Goal: Task Accomplishment & Management: Complete application form

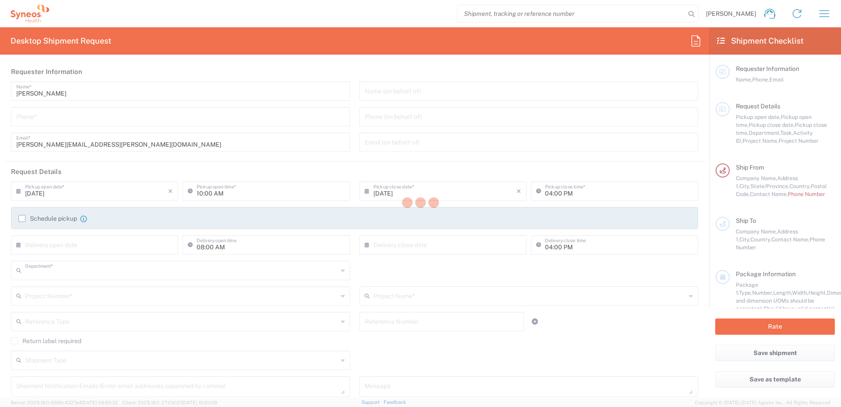
type input "3190"
type input "[US_STATE]"
type input "[GEOGRAPHIC_DATA]"
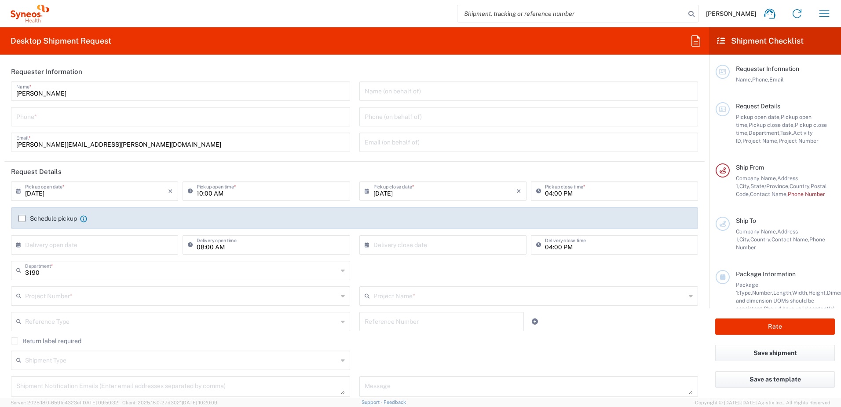
type input "[PERSON_NAME] Rsrch Grp ([GEOGRAPHIC_DATA]) In"
click at [55, 110] on input "tel" at bounding box center [180, 115] width 329 height 15
type input "3035422248"
type input "[PERSON_NAME][EMAIL_ADDRESS][PERSON_NAME][DOMAIN_NAME]"
type input "9096564380"
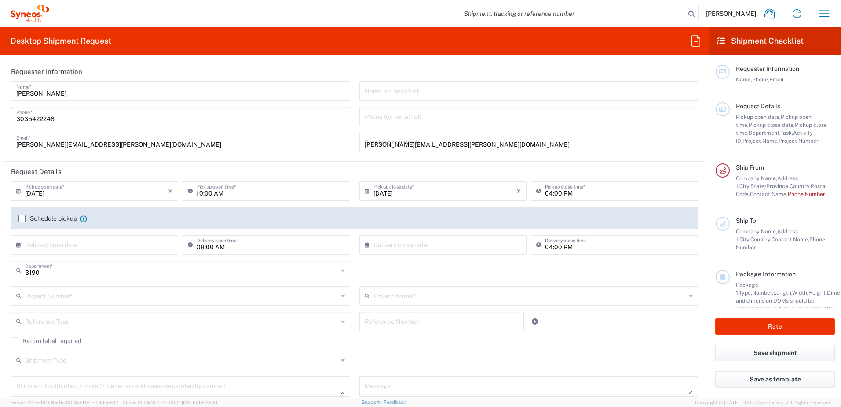
type input "[PERSON_NAME]"
type input "[STREET_ADDRESS][PERSON_NAME]"
type input "SUITE 111"
type input "ST. [PERSON_NAME]"
type input "63110"
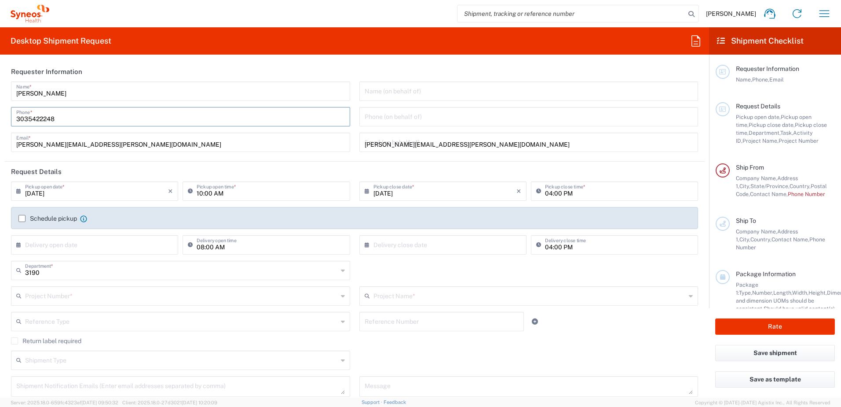
type input "3142736097"
type input "[PERSON_NAME][EMAIL_ADDRESS][PERSON_NAME][DOMAIN_NAME]"
type input "[PERSON_NAME]"
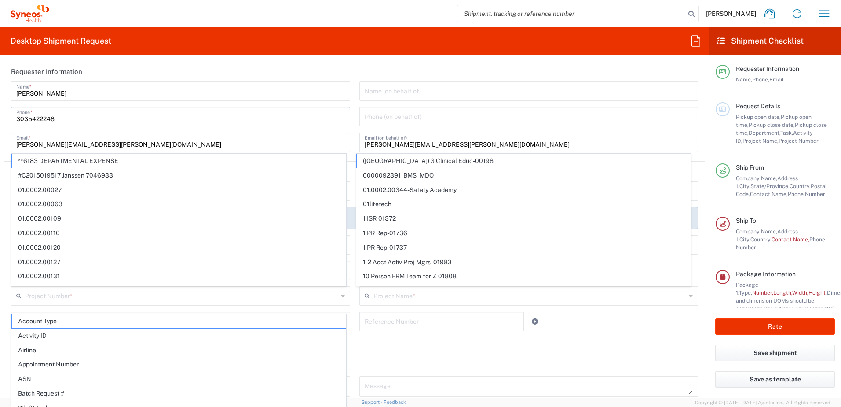
click at [180, 142] on input "[PERSON_NAME][EMAIL_ADDRESS][PERSON_NAME][DOMAIN_NAME]" at bounding box center [180, 141] width 329 height 15
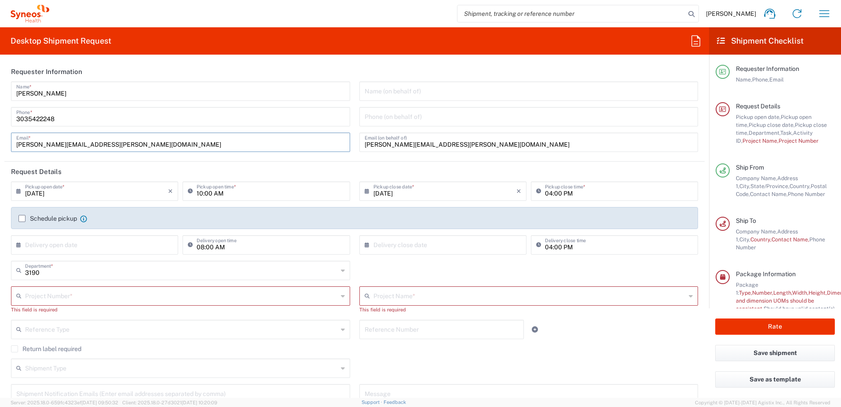
click at [110, 289] on input "text" at bounding box center [181, 294] width 313 height 15
click at [58, 275] on span "OPP 00952" at bounding box center [179, 279] width 334 height 14
type input "OPP 00952"
type input "802-WWC-006"
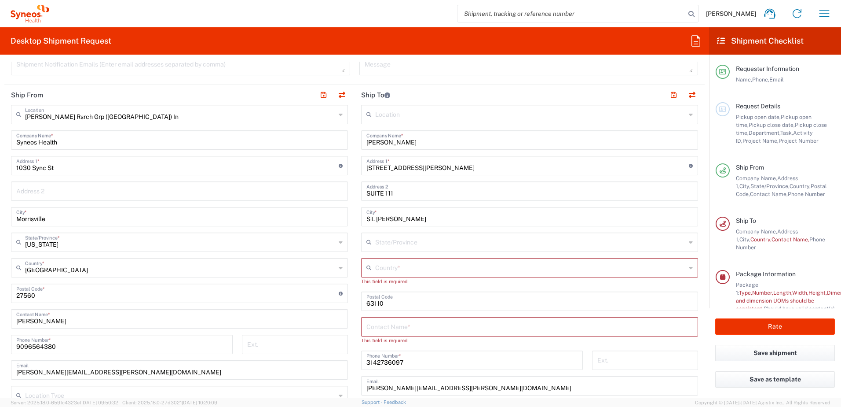
scroll to position [308, 0]
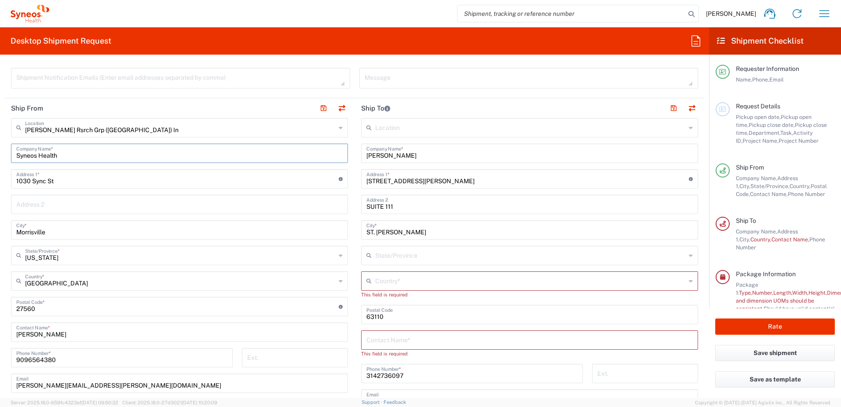
drag, startPoint x: 71, startPoint y: 152, endPoint x: -181, endPoint y: 196, distance: 255.5
click at [0, 196] on html "[PERSON_NAME] Home Shipment estimator Shipment tracking Desktop shipment reques…" at bounding box center [420, 203] width 841 height 407
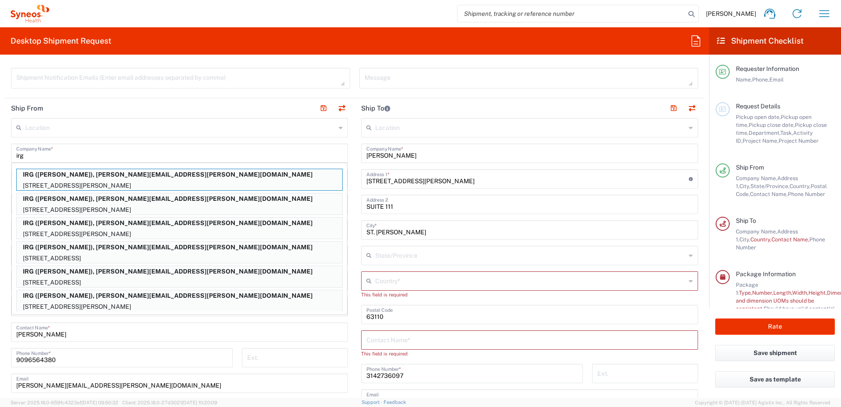
click at [156, 180] on div "IRG ([PERSON_NAME]), [PERSON_NAME][EMAIL_ADDRESS][PERSON_NAME][DOMAIN_NAME] [ST…" at bounding box center [179, 180] width 327 height 22
type input "IRG"
type input "[STREET_ADDRESS][PERSON_NAME]"
type input "MINEOLA"
type input "[US_STATE]"
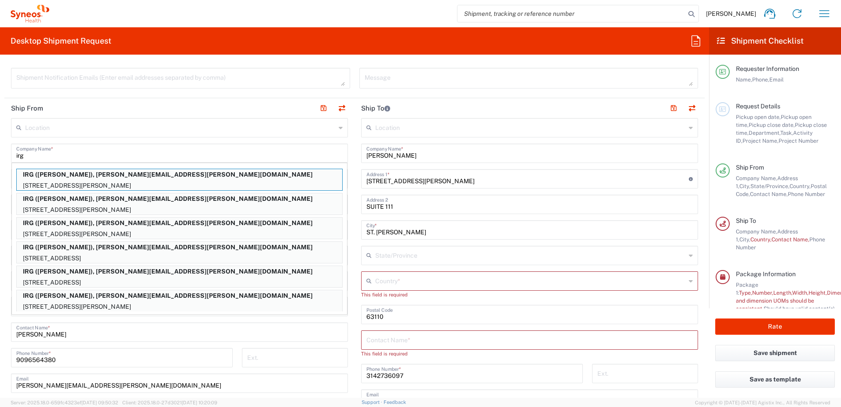
type input "11501"
type input "[PERSON_NAME]"
type input "2123052077"
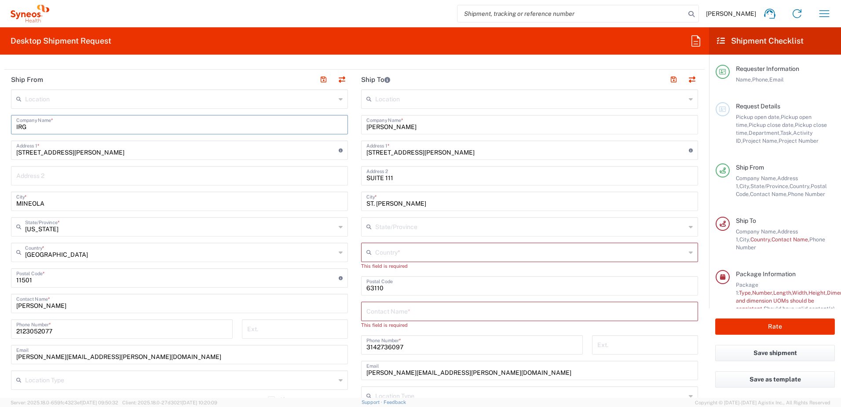
scroll to position [352, 0]
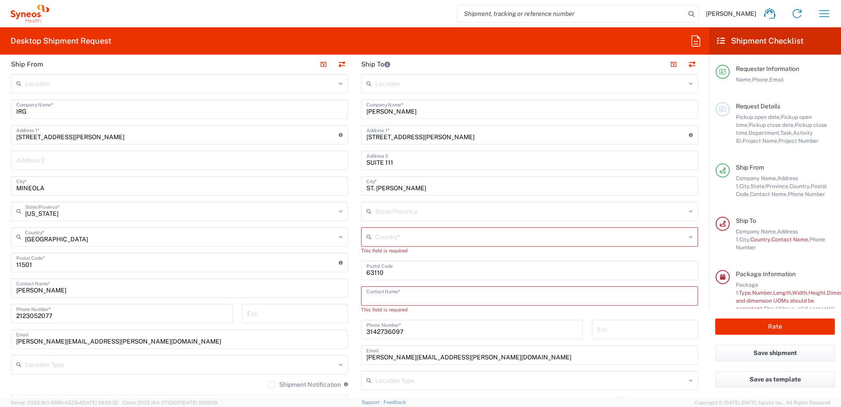
click at [419, 294] on input "text" at bounding box center [530, 294] width 327 height 15
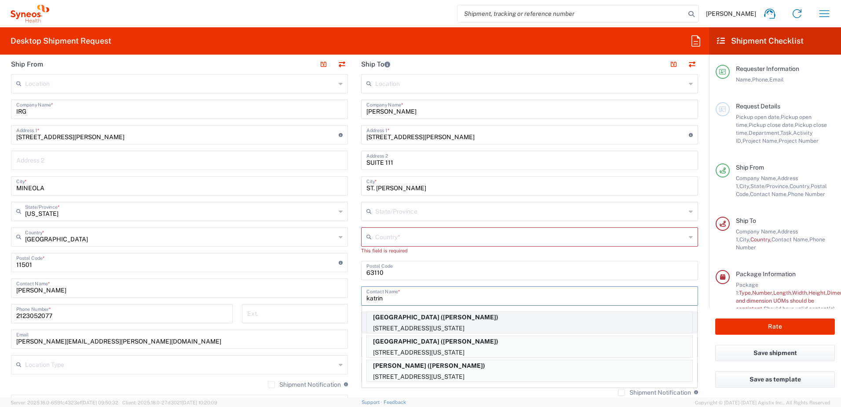
type input "katrin"
click at [539, 321] on p "[GEOGRAPHIC_DATA] ([PERSON_NAME])" at bounding box center [530, 317] width 326 height 11
type input "[GEOGRAPHIC_DATA]"
type input "[STREET_ADDRESS]"
type input "PH-19"
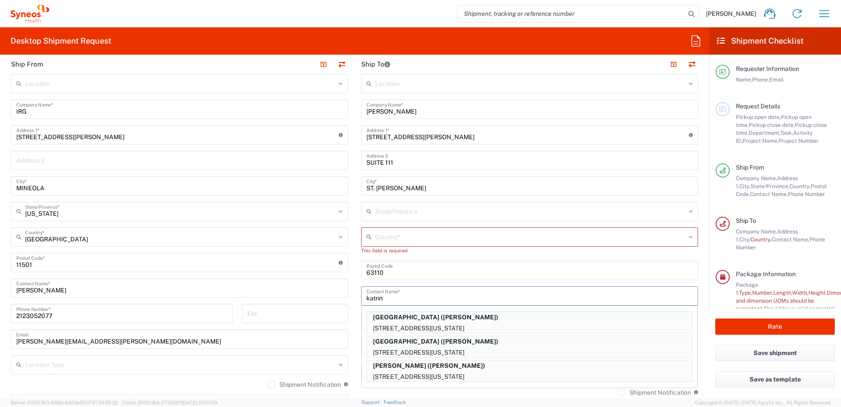
type input "[US_STATE]"
type input "[GEOGRAPHIC_DATA]"
type input "10032"
type input "[PERSON_NAME]"
type input "2123052077"
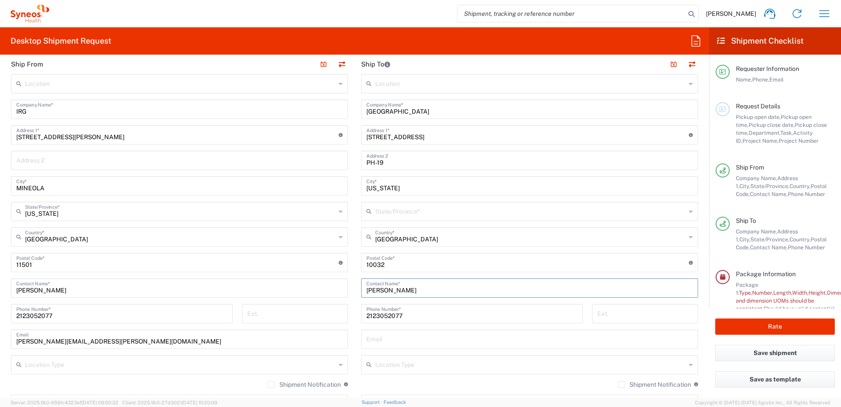
type input "[US_STATE]"
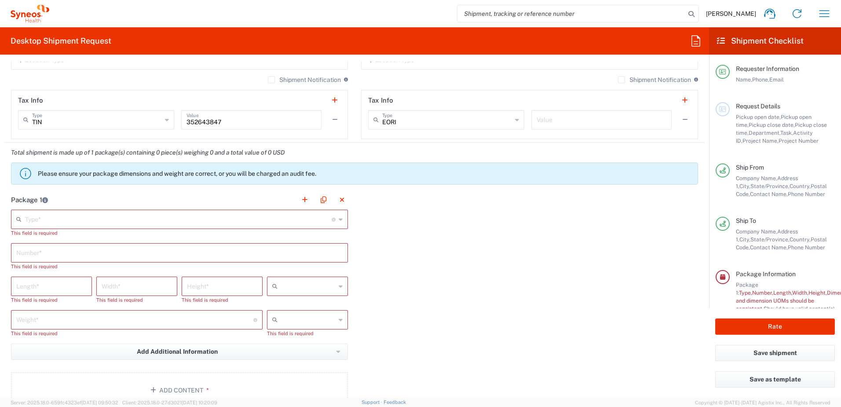
scroll to position [660, 0]
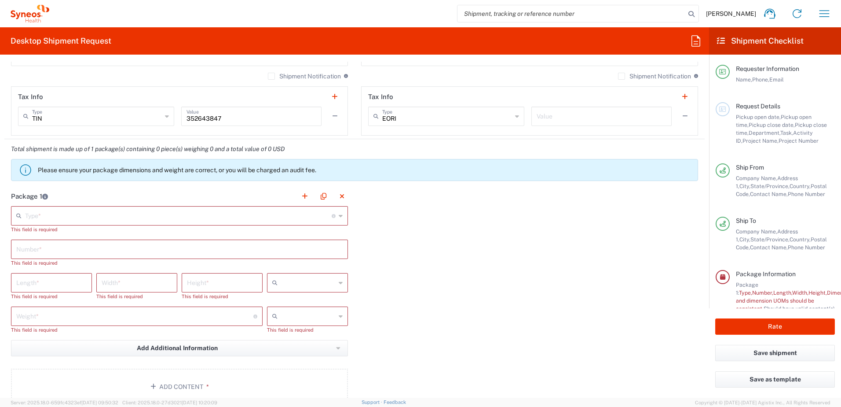
click at [115, 218] on input "text" at bounding box center [178, 214] width 307 height 15
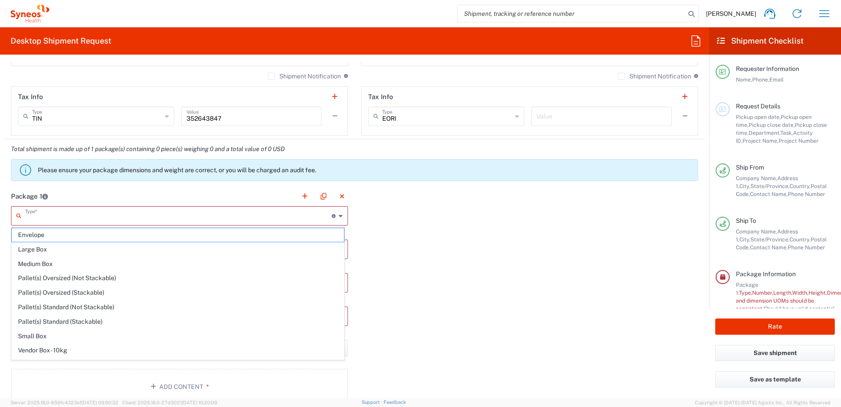
click at [79, 237] on span "Envelope" at bounding box center [178, 235] width 332 height 14
type input "Envelope"
type input "1"
type input "9.5"
type input "12.5"
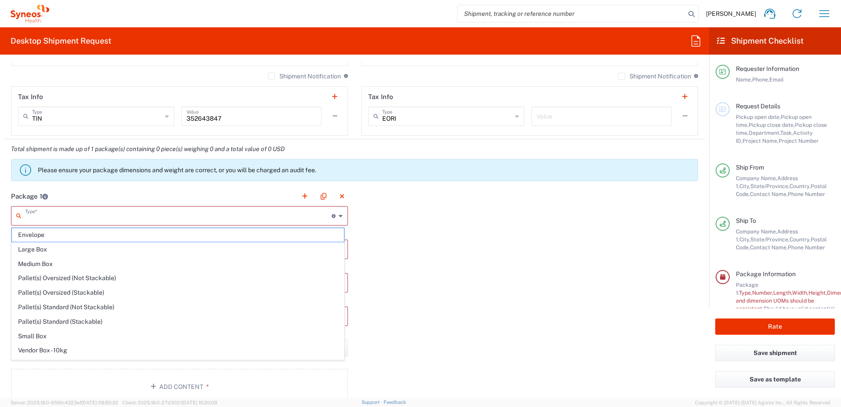
type input "0.25"
type input "in"
type input "0.45"
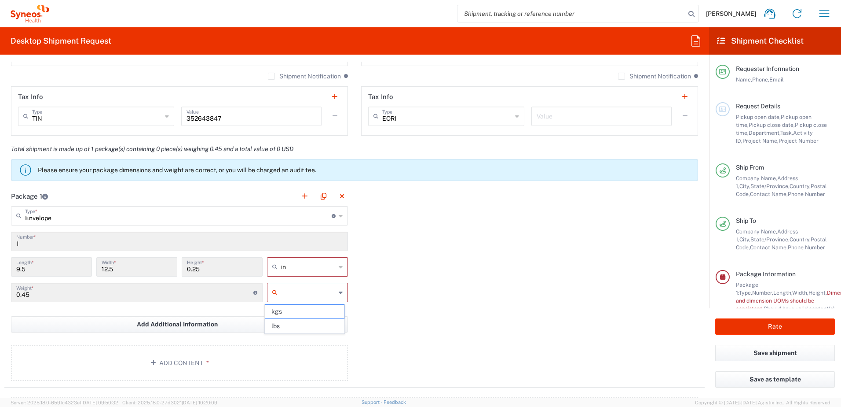
click at [326, 293] on input "text" at bounding box center [308, 292] width 55 height 14
click at [309, 324] on span "lbs" at bounding box center [304, 326] width 78 height 14
type input "lbs"
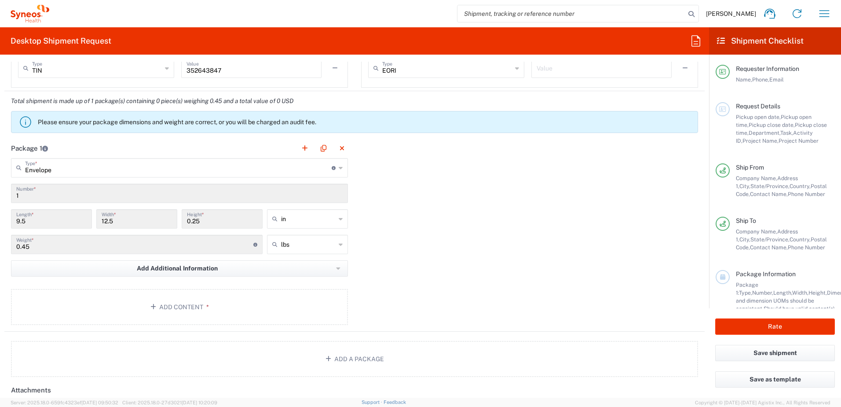
scroll to position [792, 0]
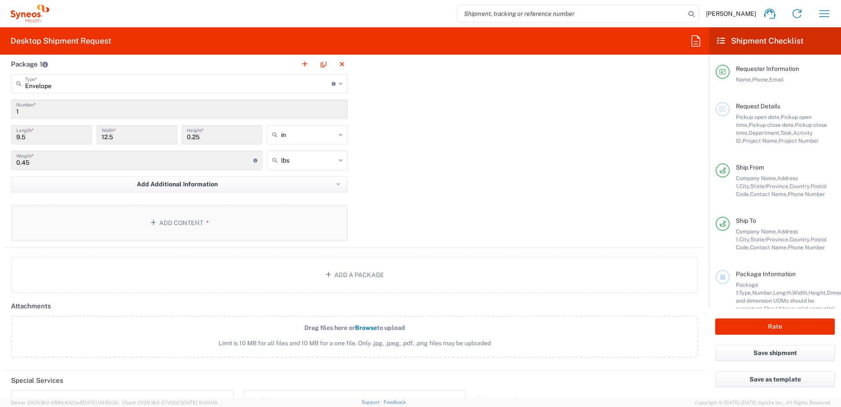
click at [141, 225] on button "Add Content *" at bounding box center [179, 223] width 337 height 36
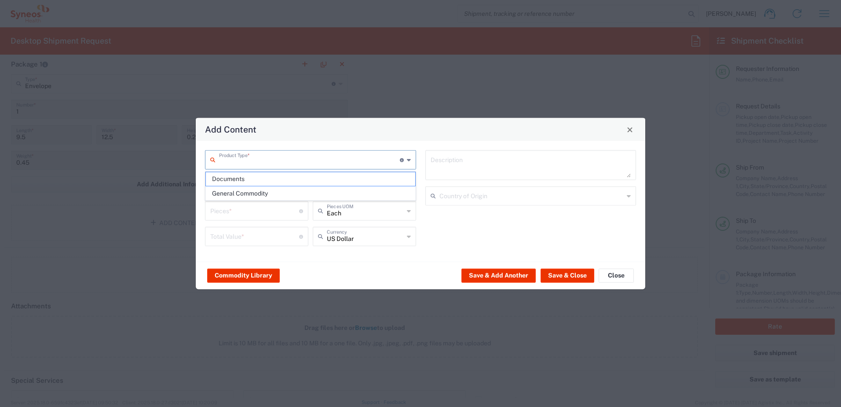
click at [306, 158] on input "text" at bounding box center [309, 158] width 181 height 15
click at [290, 176] on span "Documents" at bounding box center [310, 179] width 209 height 14
type input "Documents"
type input "1"
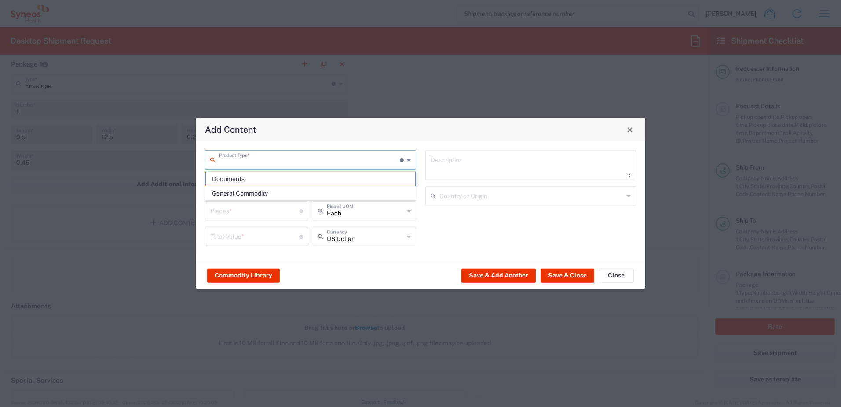
type input "1"
type textarea "Documents"
click at [571, 275] on button "Save & Close" at bounding box center [568, 275] width 54 height 14
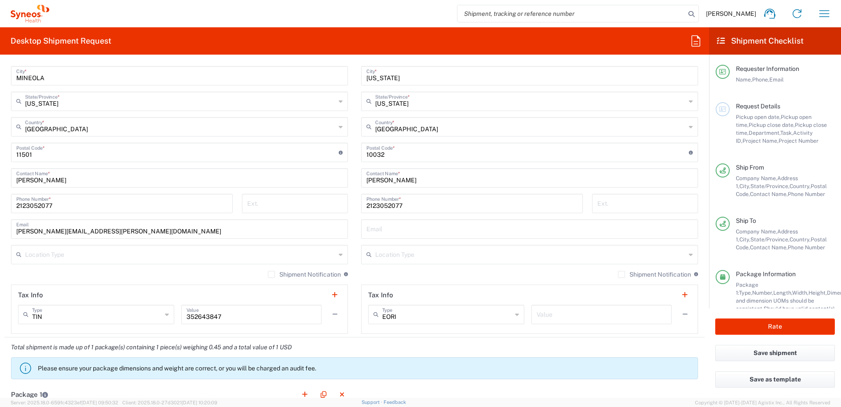
scroll to position [572, 0]
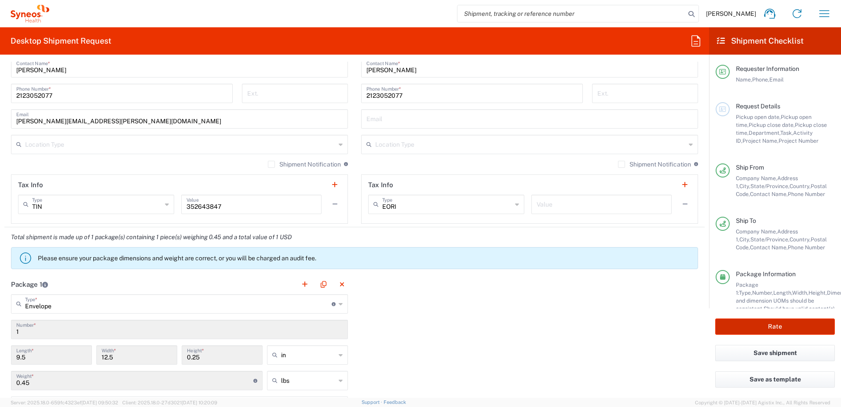
click at [739, 324] on button "Rate" at bounding box center [775, 326] width 120 height 16
type input "OPP 00952"
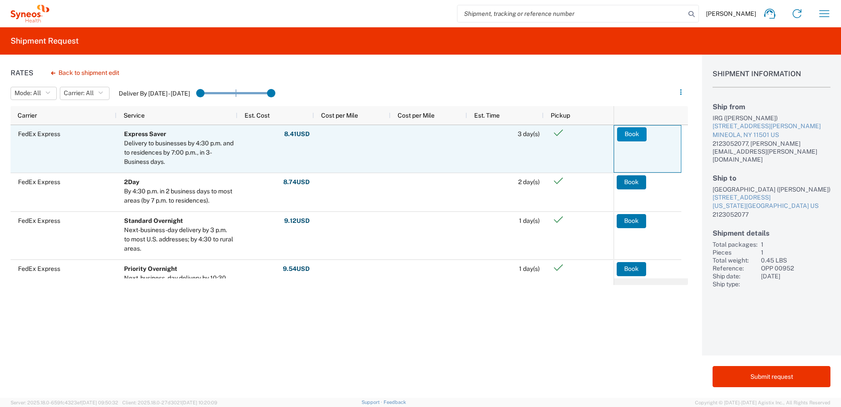
click at [623, 138] on button "Book" at bounding box center [631, 134] width 29 height 14
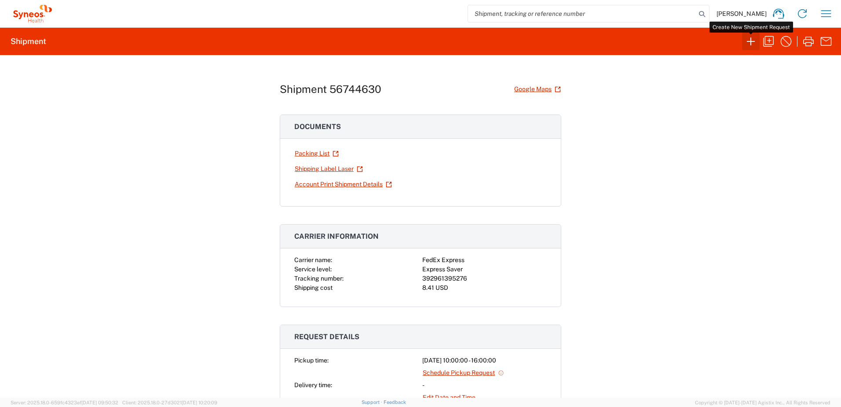
click at [754, 43] on icon "button" at bounding box center [751, 41] width 14 height 14
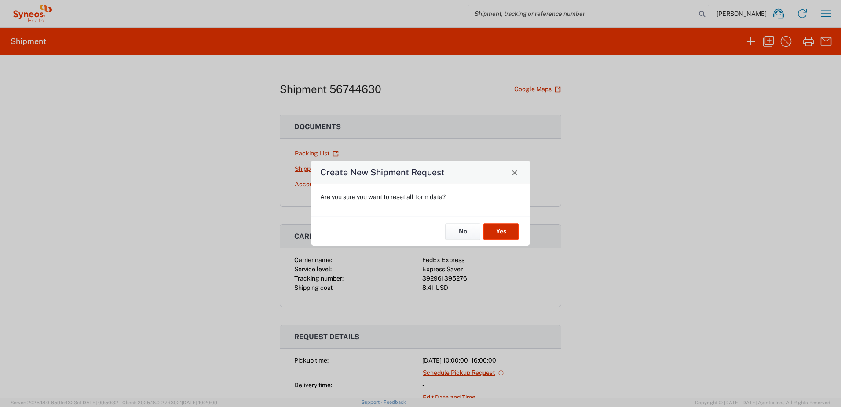
click at [505, 233] on button "Yes" at bounding box center [501, 231] width 35 height 16
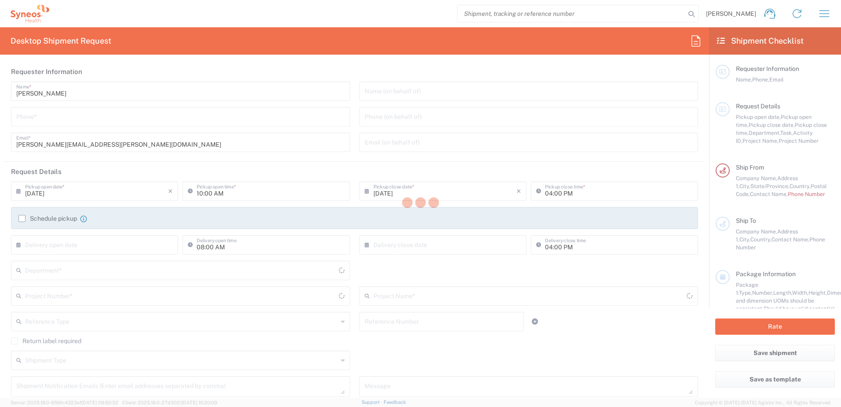
type input "[US_STATE]"
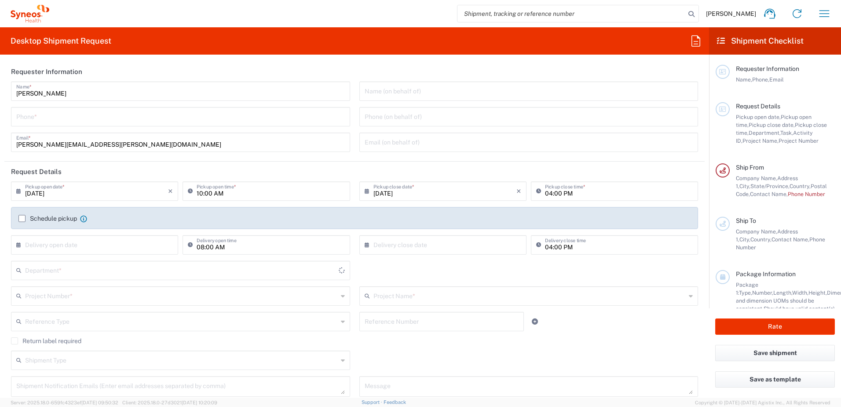
type input "3190"
click at [94, 107] on div "Phone *" at bounding box center [180, 116] width 339 height 19
click at [91, 116] on input "tel" at bounding box center [180, 115] width 329 height 15
type input "3035422248"
type input "[PERSON_NAME][EMAIL_ADDRESS][PERSON_NAME][DOMAIN_NAME]"
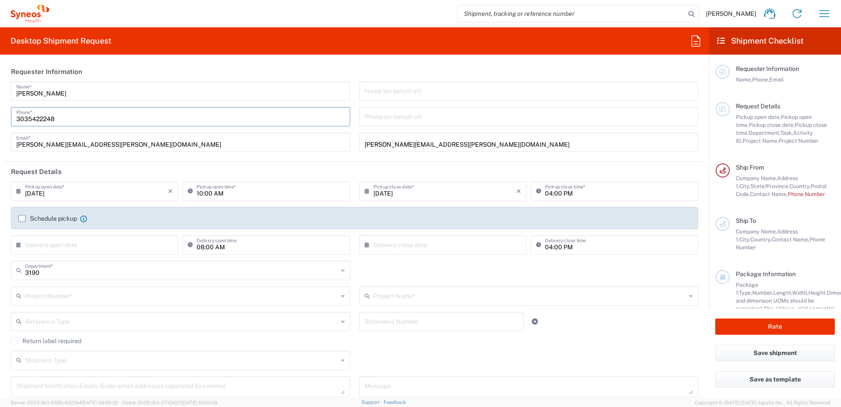
type input "2123052077"
type input "[PERSON_NAME]"
type input "[STREET_ADDRESS][PERSON_NAME]"
type input "SUITE 111"
type input "ST. [PERSON_NAME]"
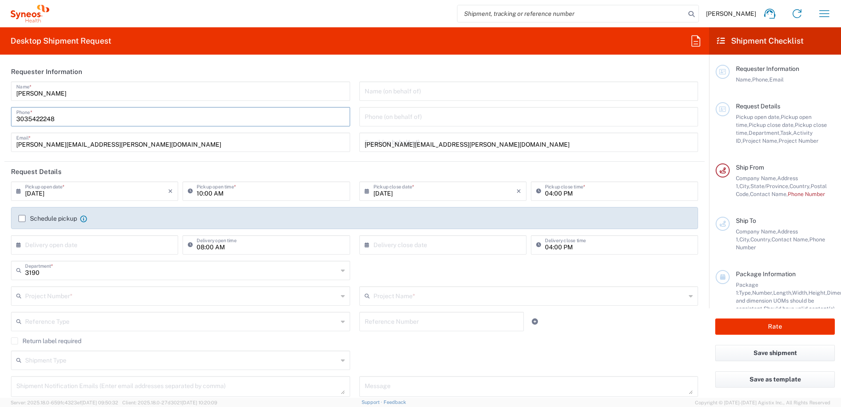
type input "63110"
type input "3142736097"
type input "[PERSON_NAME][EMAIL_ADDRESS][PERSON_NAME][DOMAIN_NAME]"
type input "[PERSON_NAME]"
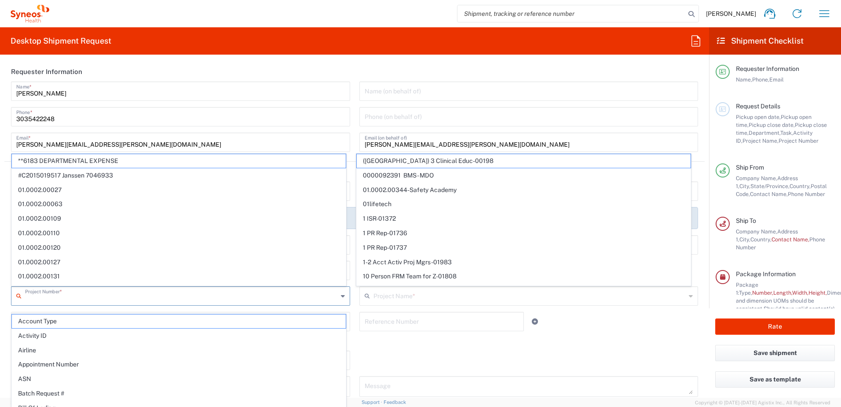
click at [93, 297] on input "text" at bounding box center [181, 294] width 313 height 15
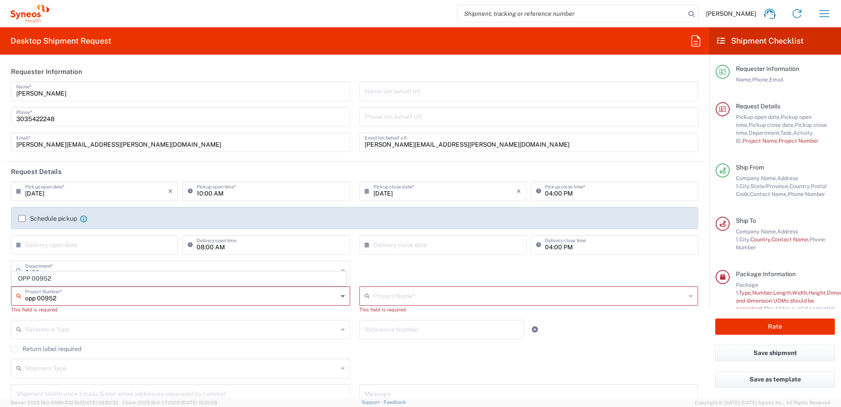
click at [96, 279] on span "OPP 00952" at bounding box center [179, 279] width 334 height 14
type input "OPP 00952"
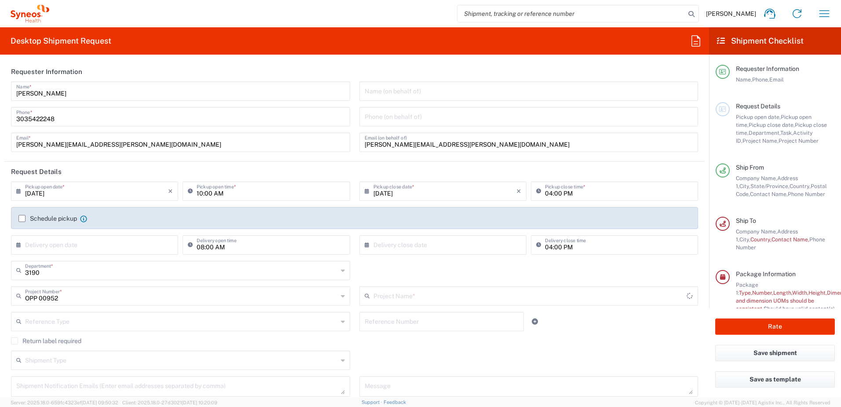
type input "802-WWC-006"
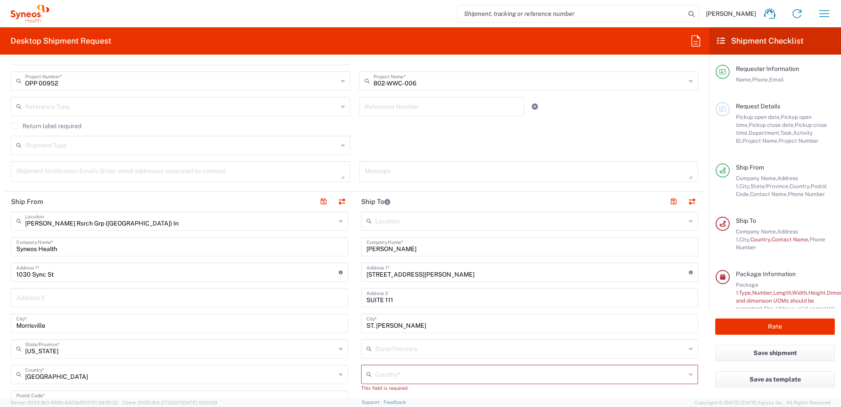
scroll to position [220, 0]
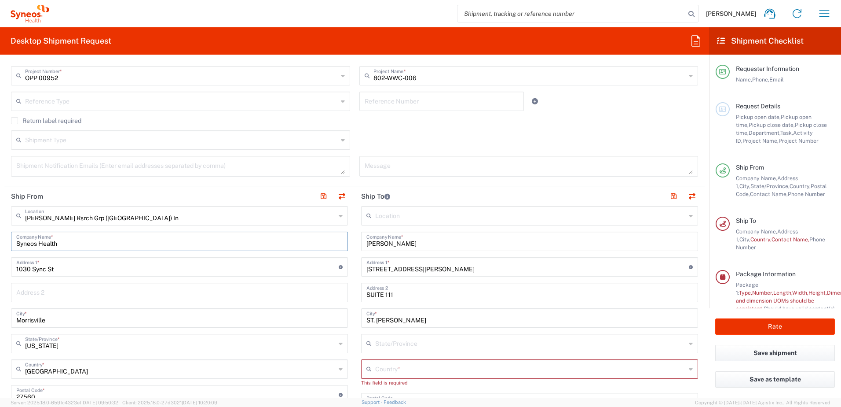
drag, startPoint x: 90, startPoint y: 242, endPoint x: -151, endPoint y: 256, distance: 242.0
click at [0, 256] on html "[PERSON_NAME] Home Shipment estimator Shipment tracking Desktop shipment reques…" at bounding box center [420, 203] width 841 height 407
type input "c"
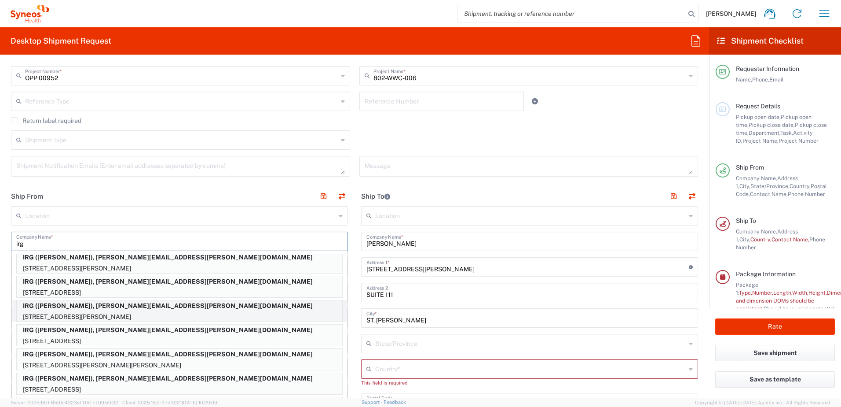
scroll to position [132, 0]
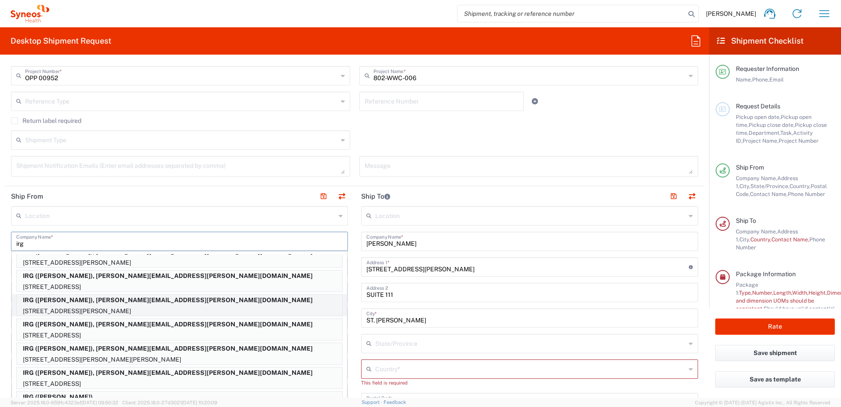
click at [133, 305] on p "IRG ([PERSON_NAME]), [PERSON_NAME][EMAIL_ADDRESS][PERSON_NAME][DOMAIN_NAME]" at bounding box center [180, 299] width 326 height 11
type input "IRG"
type input "[STREET_ADDRESS][PERSON_NAME]"
type input "BENNINGTON"
type input "[US_STATE]"
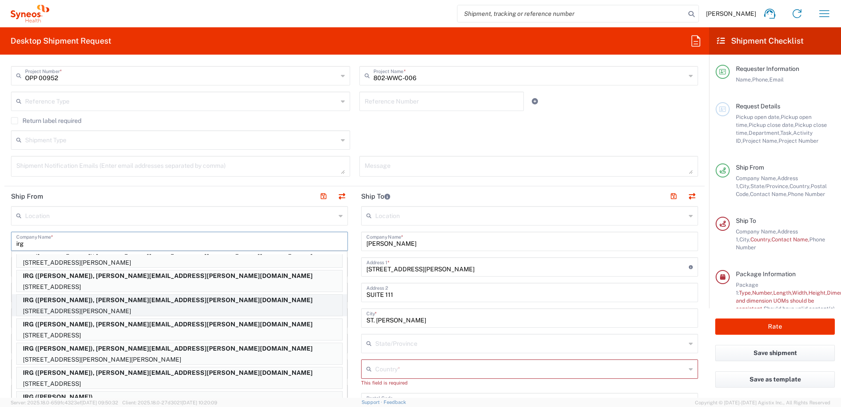
type input "05201"
type input "[PERSON_NAME]"
type input "7724753611"
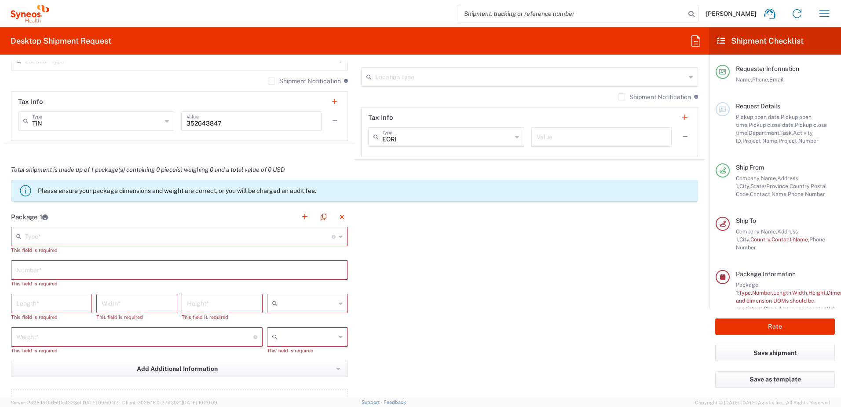
scroll to position [660, 0]
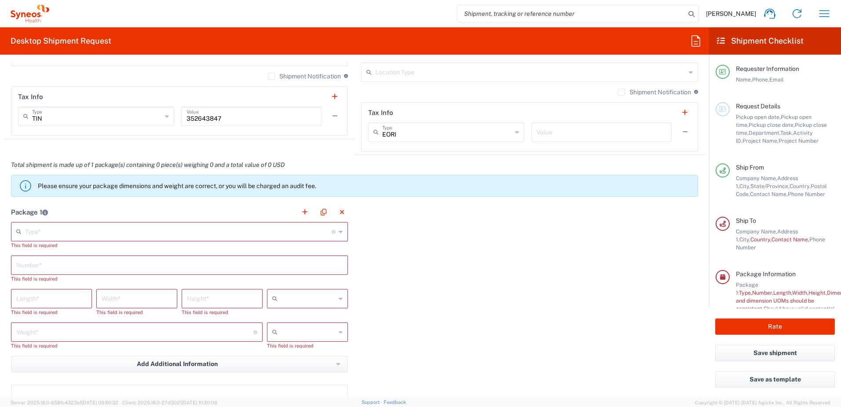
click at [84, 237] on input "text" at bounding box center [178, 230] width 307 height 15
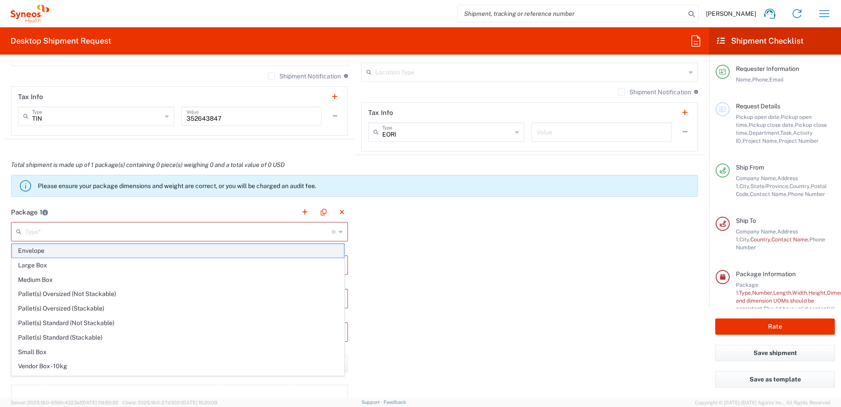
click at [75, 250] on span "Envelope" at bounding box center [178, 251] width 332 height 14
type input "Envelope"
type input "1"
type input "9.5"
type input "12.5"
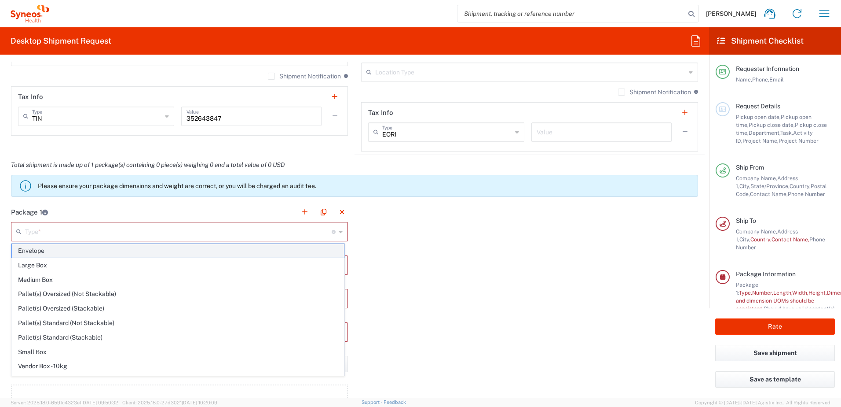
type input "0.25"
type input "in"
type input "0.45"
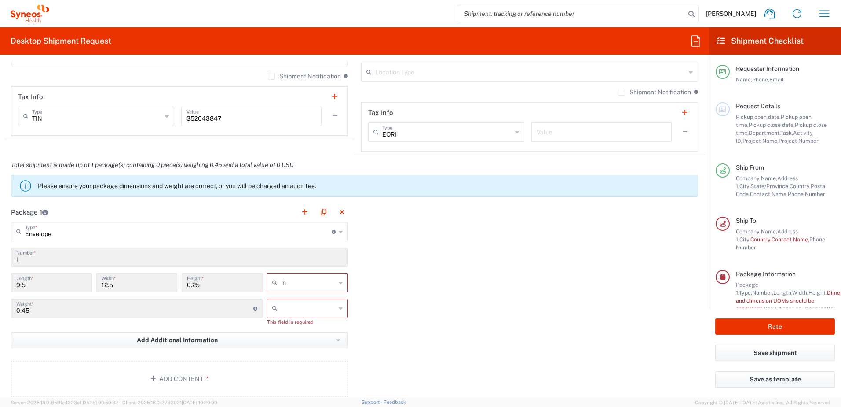
click at [300, 305] on input "text" at bounding box center [308, 308] width 55 height 14
click at [301, 341] on span "lbs" at bounding box center [304, 342] width 78 height 14
type input "lbs"
click at [175, 377] on button "Add Content *" at bounding box center [179, 370] width 337 height 36
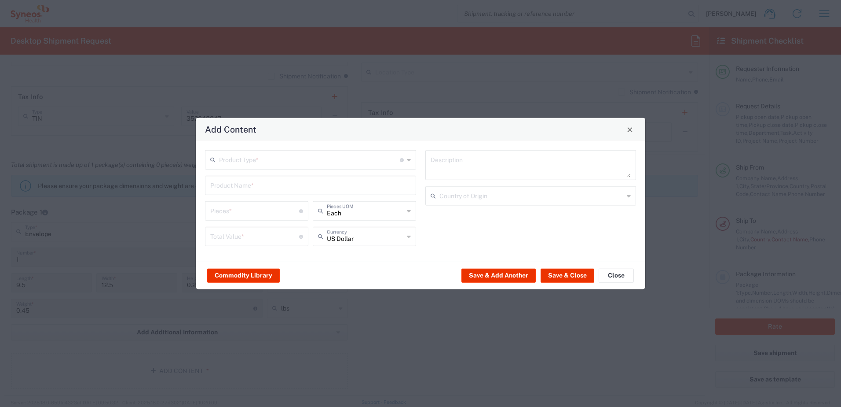
click at [236, 163] on input "text" at bounding box center [309, 158] width 181 height 15
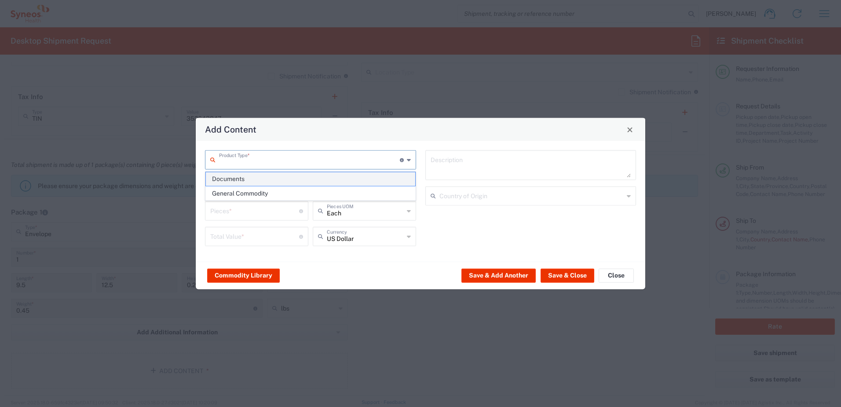
click at [253, 182] on span "Documents" at bounding box center [310, 179] width 209 height 14
type input "Documents"
type input "1"
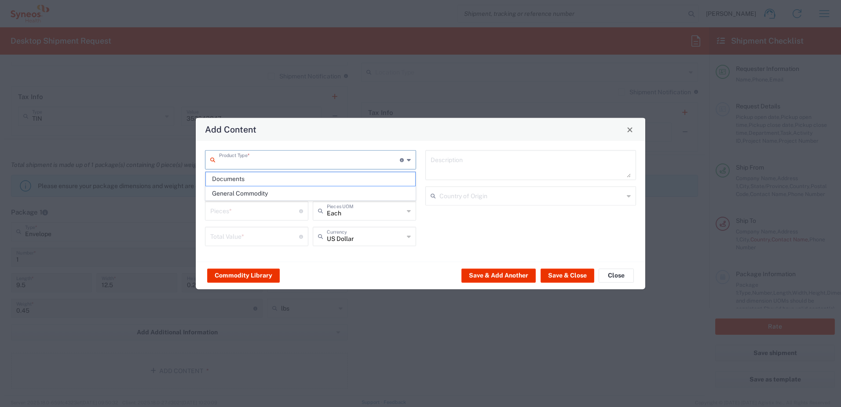
type textarea "Documents"
click at [555, 274] on button "Save & Close" at bounding box center [568, 275] width 54 height 14
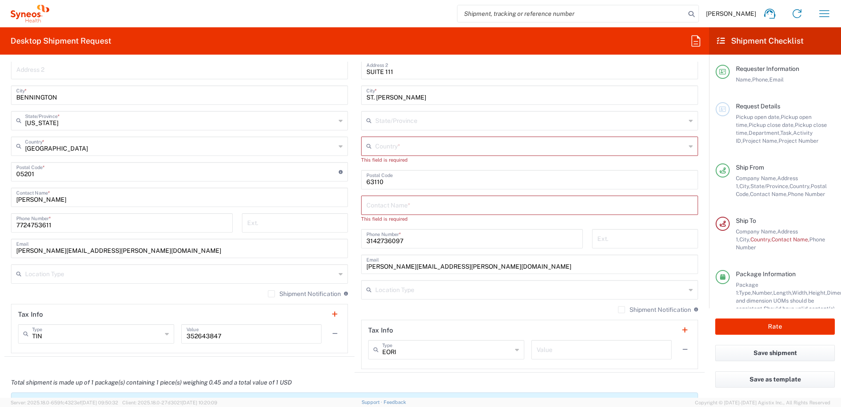
scroll to position [396, 0]
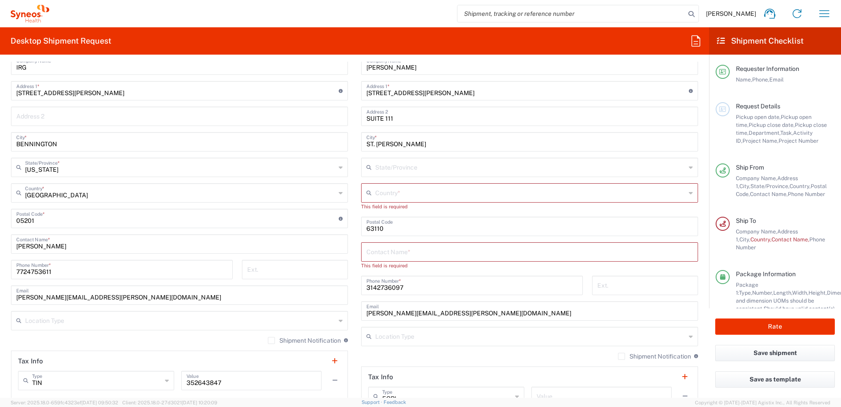
click at [394, 254] on input "text" at bounding box center [530, 250] width 327 height 15
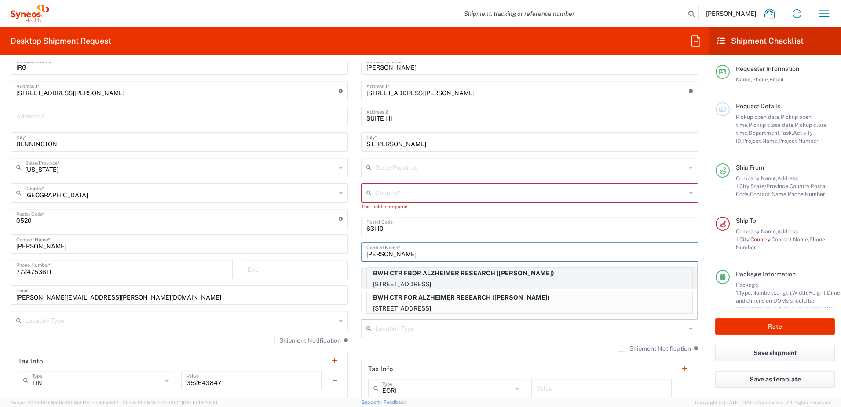
type input "[PERSON_NAME]"
click at [462, 277] on p "BWH CTR FBOR ALZHEIMER RESEARCH ([PERSON_NAME])" at bounding box center [530, 273] width 326 height 11
type input "BWH CTR FBOR ALZHEIMER RESEARCH"
type input "[STREET_ADDRESS]"
type input "[GEOGRAPHIC_DATA]"
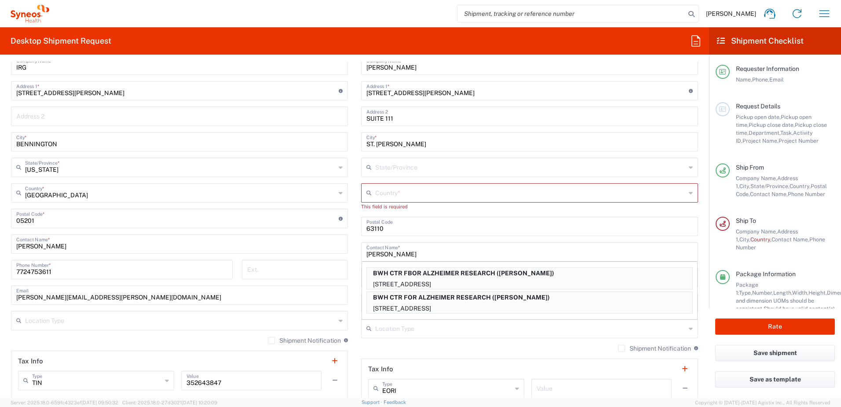
type input "[GEOGRAPHIC_DATA]"
type input "02115"
type input "[PERSON_NAME]"
type input "6177328516"
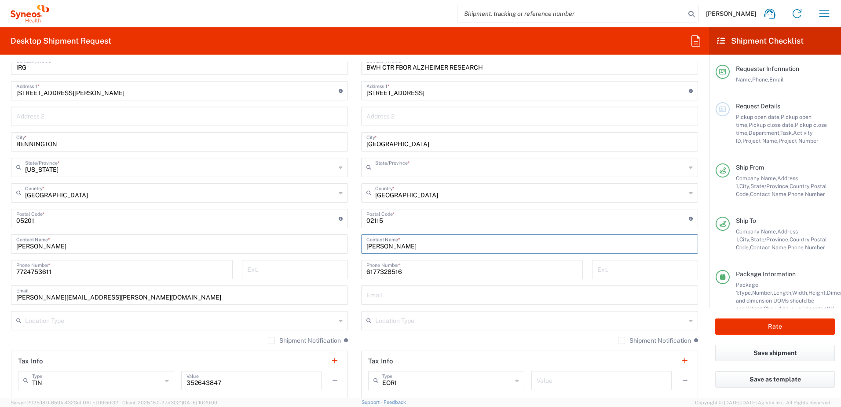
type input "[US_STATE]"
click at [738, 327] on button "Rate" at bounding box center [775, 326] width 120 height 16
type input "OPP 00952"
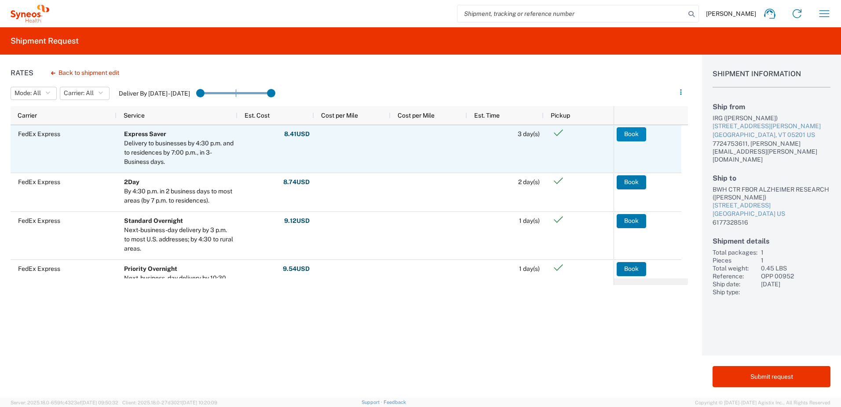
click at [631, 135] on button "Book" at bounding box center [631, 134] width 29 height 14
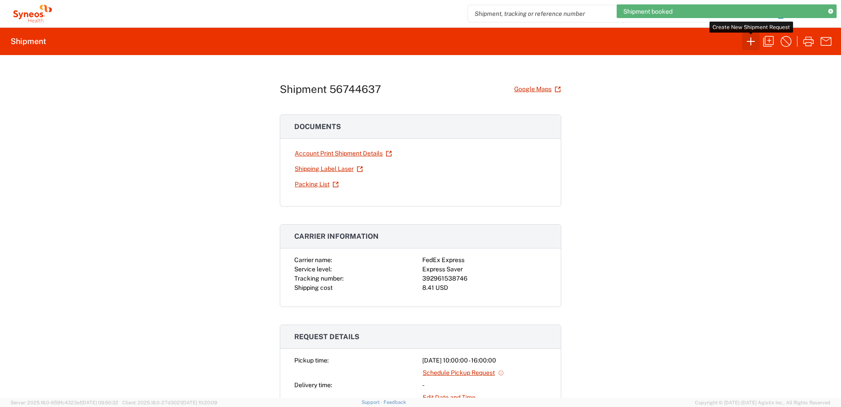
click at [753, 42] on icon "button" at bounding box center [751, 41] width 14 height 14
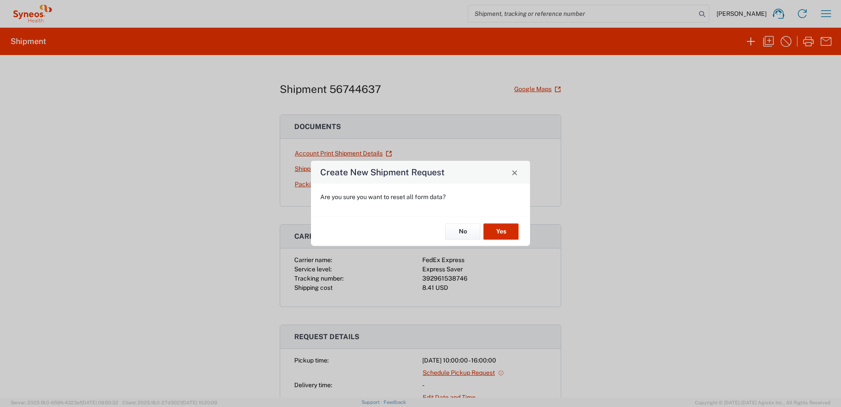
click at [496, 231] on button "Yes" at bounding box center [501, 231] width 35 height 16
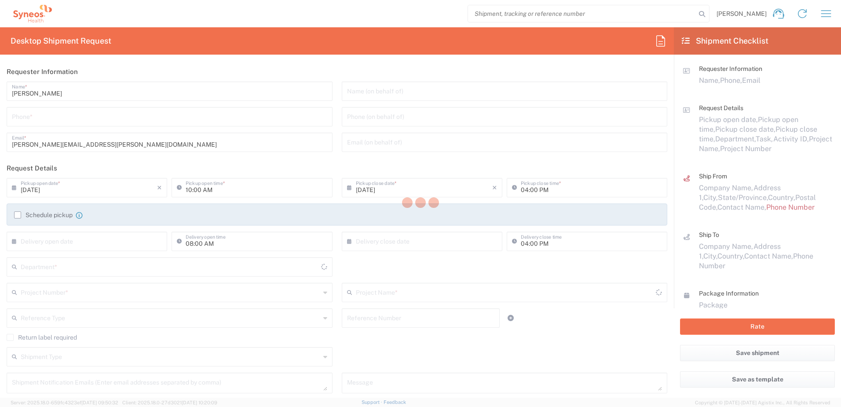
type input "3190"
type input "[US_STATE]"
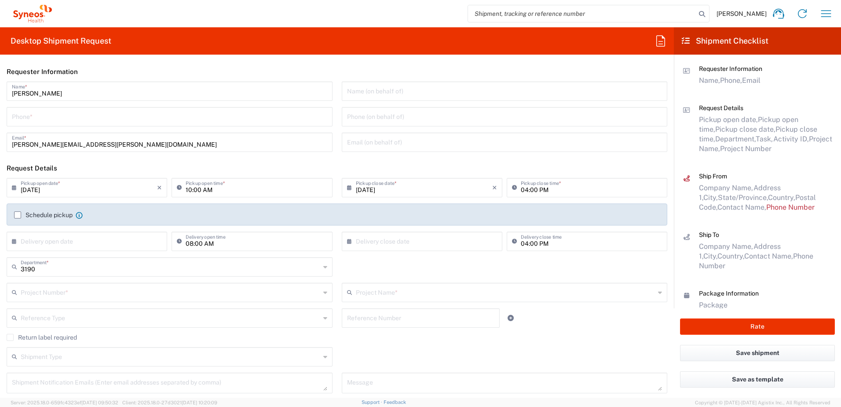
click at [76, 117] on input "tel" at bounding box center [170, 115] width 316 height 15
type input "3035422248"
type input "[PERSON_NAME][EMAIL_ADDRESS][PERSON_NAME][DOMAIN_NAME]"
type input "7724753611"
type input "[PERSON_NAME]"
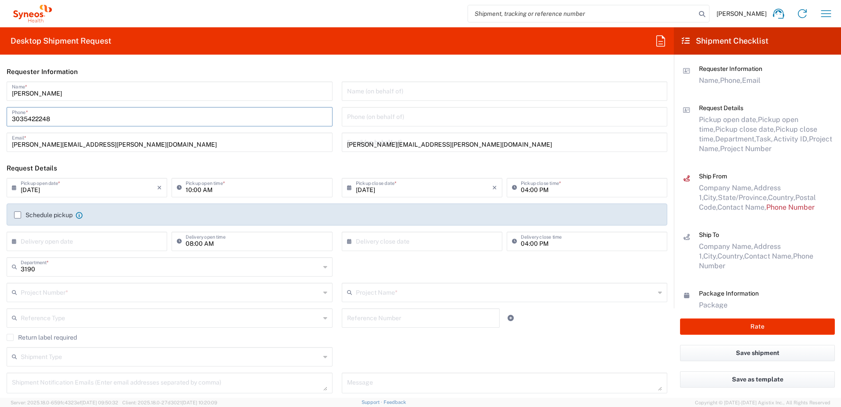
type input "[STREET_ADDRESS][PERSON_NAME]"
type input "SUITE 111"
type input "ST. [PERSON_NAME]"
type input "63110"
type input "3142736097"
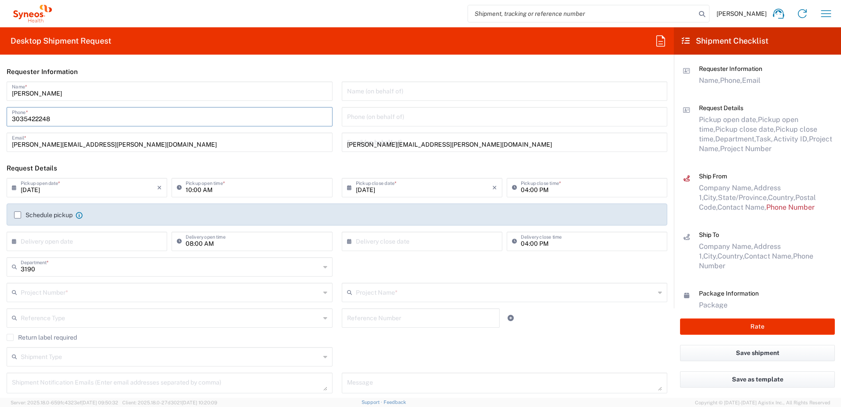
type input "[PERSON_NAME][EMAIL_ADDRESS][PERSON_NAME][DOMAIN_NAME]"
type input "[PERSON_NAME]"
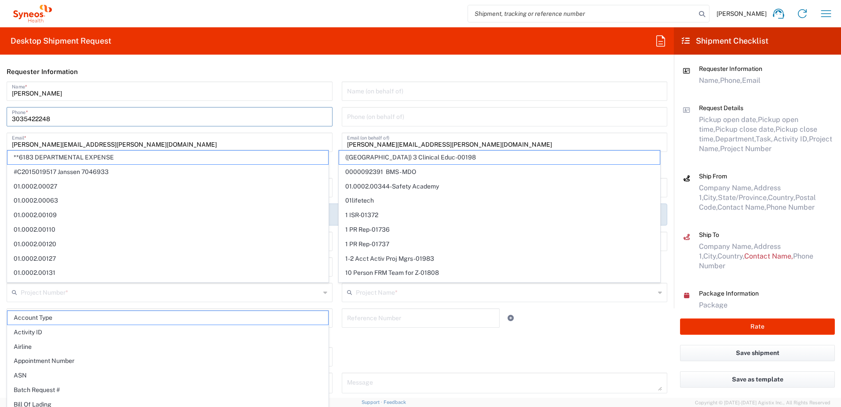
click at [90, 291] on input "text" at bounding box center [171, 291] width 300 height 15
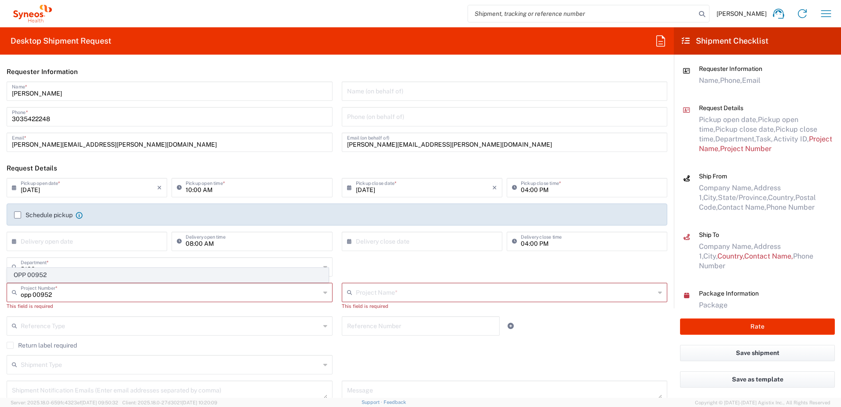
click at [63, 277] on span "OPP 00952" at bounding box center [167, 275] width 321 height 14
type input "OPP 00952"
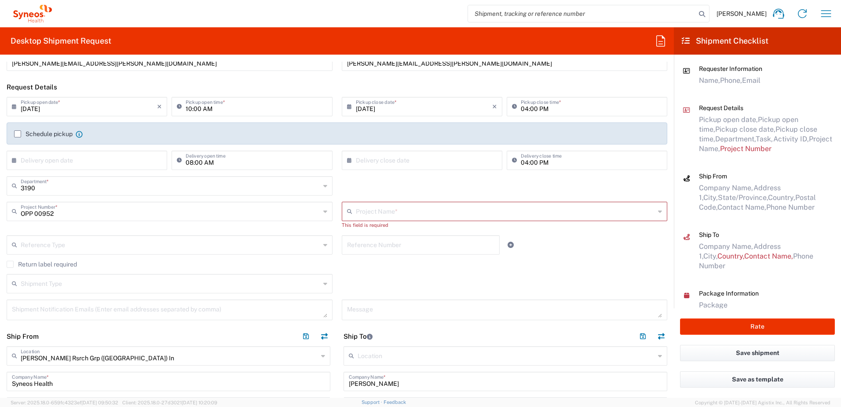
type input "802-WWC-006"
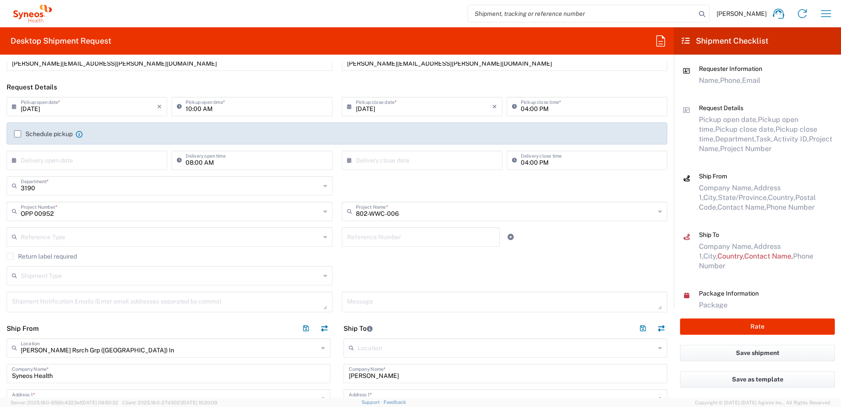
scroll to position [176, 0]
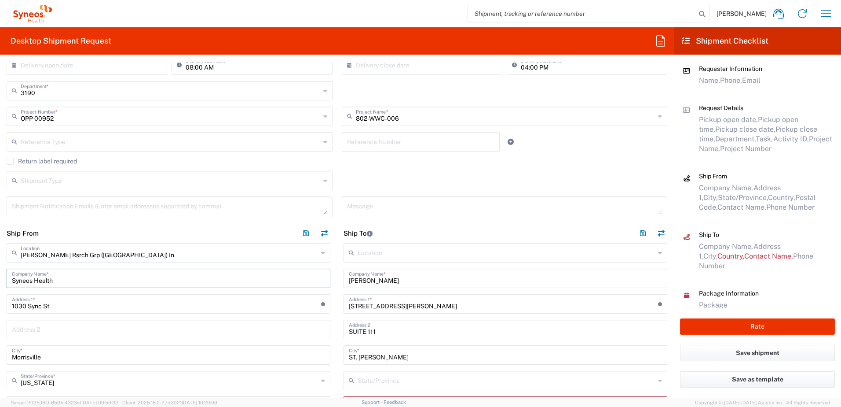
drag, startPoint x: 51, startPoint y: 280, endPoint x: -160, endPoint y: 289, distance: 211.0
click at [0, 289] on html "[PERSON_NAME] Home Shipment estimator Shipment tracking Desktop shipment reques…" at bounding box center [420, 203] width 841 height 407
type input "irg"
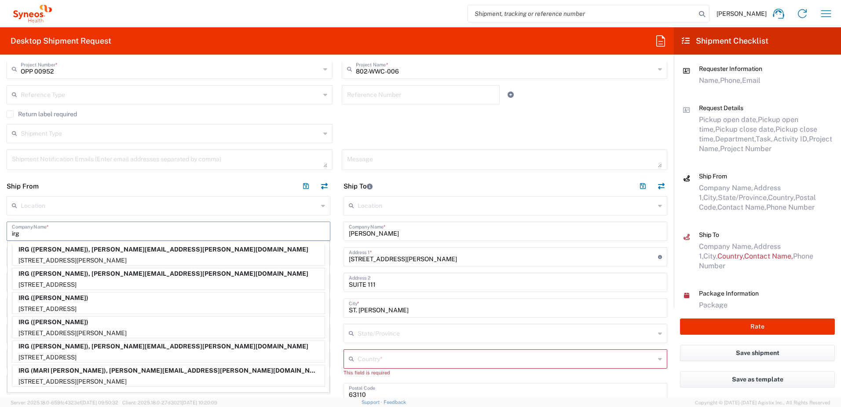
scroll to position [220, 0]
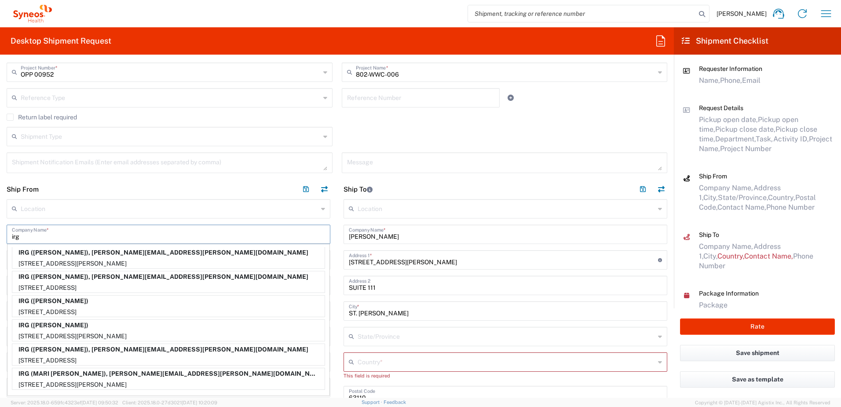
drag, startPoint x: 35, startPoint y: 234, endPoint x: -44, endPoint y: 240, distance: 79.4
click at [0, 240] on html "[PERSON_NAME] Home Shipment estimator Shipment tracking Desktop shipment reques…" at bounding box center [420, 203] width 841 height 407
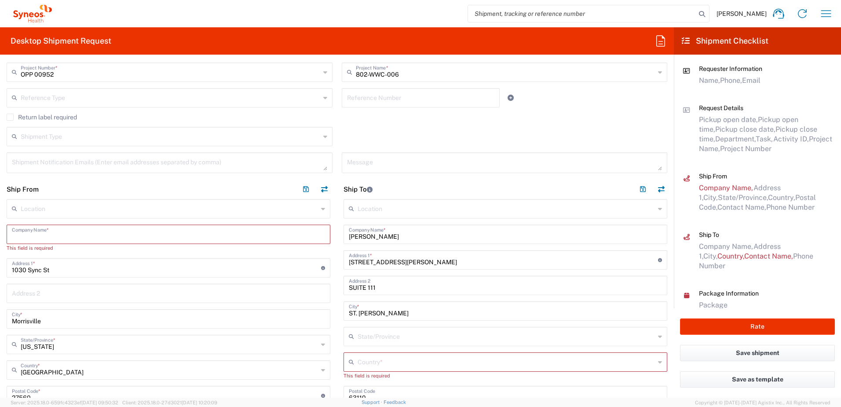
scroll to position [352, 0]
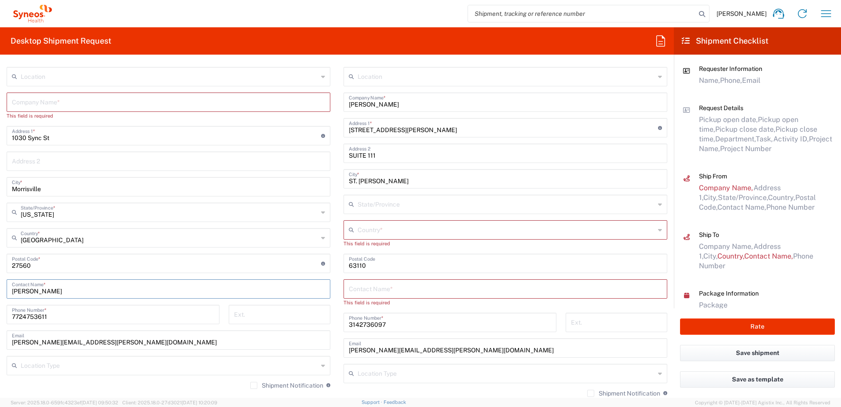
drag, startPoint x: 70, startPoint y: 286, endPoint x: -132, endPoint y: 299, distance: 201.9
click at [0, 299] on html "[PERSON_NAME] Home Shipment estimator Shipment tracking Desktop shipment reques…" at bounding box center [420, 203] width 841 height 407
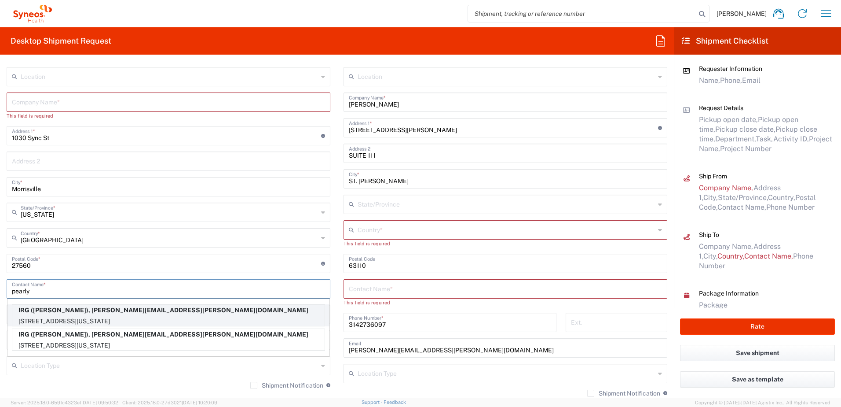
type input "pearly"
click at [214, 312] on p "IRG ([PERSON_NAME]), [PERSON_NAME][EMAIL_ADDRESS][PERSON_NAME][DOMAIN_NAME]" at bounding box center [168, 310] width 312 height 11
type input "IRG"
type input "[STREET_ADDRESS]"
type input "APT 13DE"
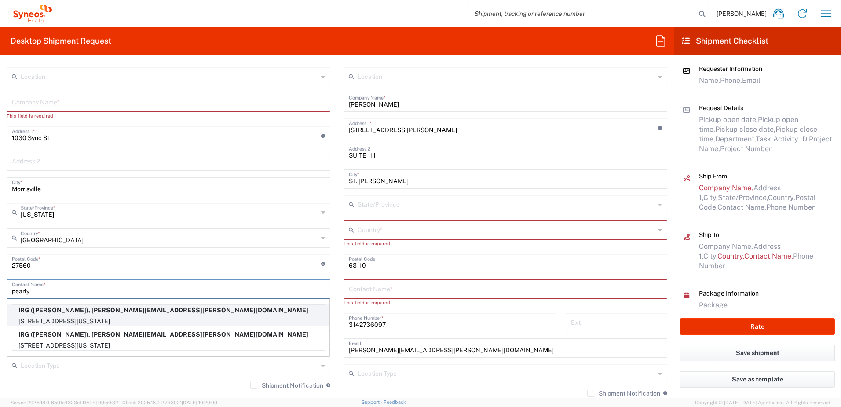
type input "[US_STATE]"
type input "10021"
type input "[PERSON_NAME]"
type input "9174499194"
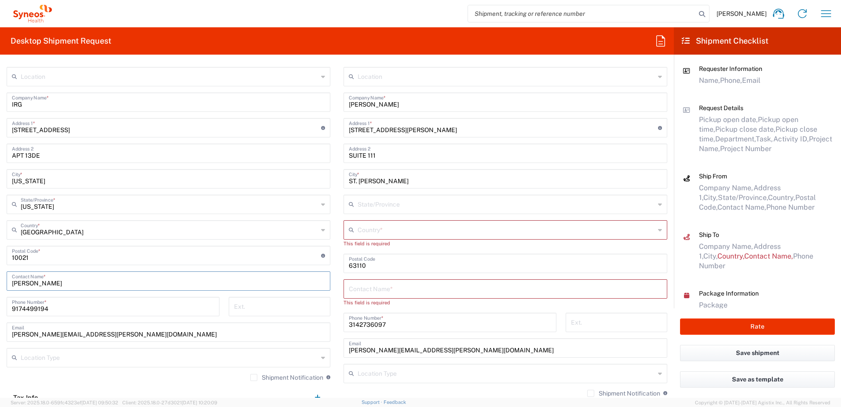
click at [349, 294] on input "text" at bounding box center [505, 287] width 313 height 15
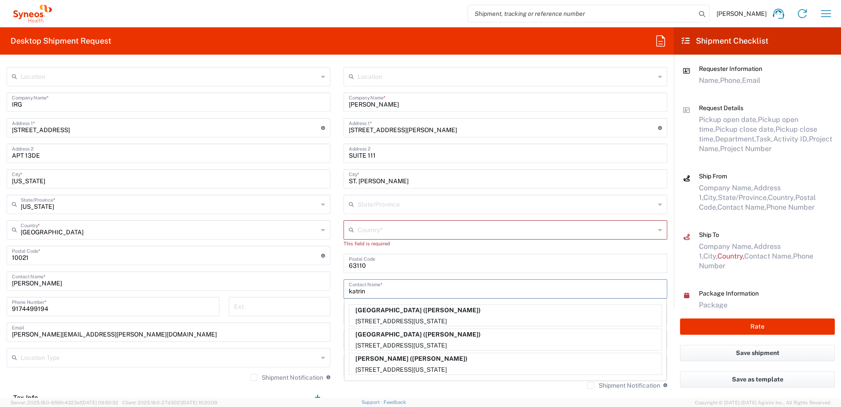
type input "katrin"
click at [396, 312] on p "[GEOGRAPHIC_DATA] ([PERSON_NAME])" at bounding box center [505, 310] width 312 height 11
type input "[GEOGRAPHIC_DATA]"
type input "[STREET_ADDRESS]"
type input "PH-19"
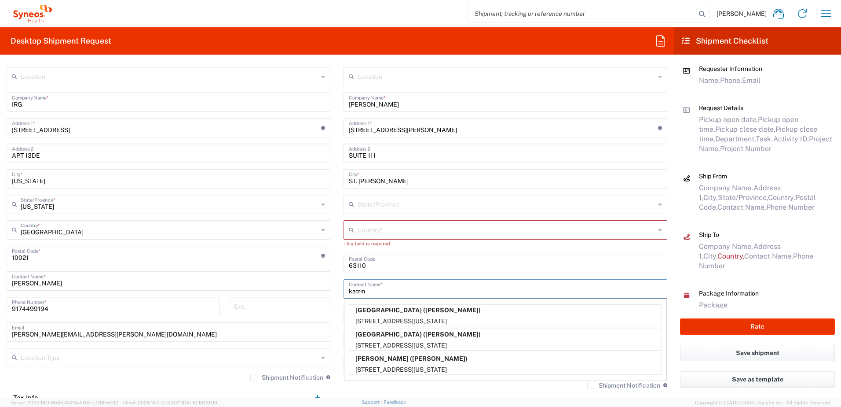
type input "[US_STATE]"
type input "[GEOGRAPHIC_DATA]"
type input "10032"
type input "[PERSON_NAME]"
type input "2123052077"
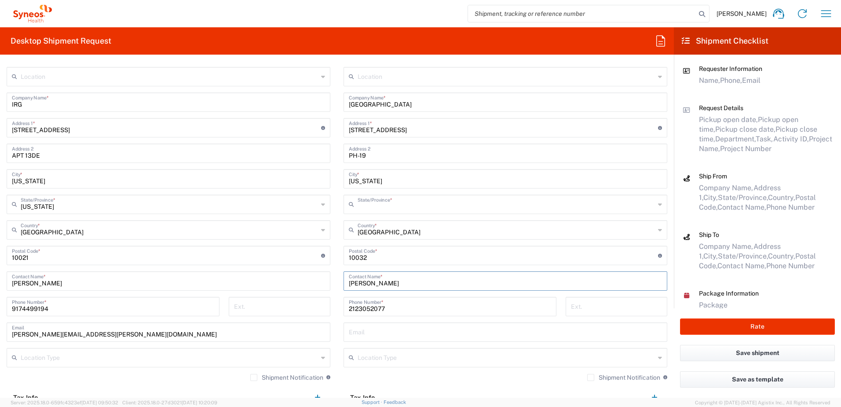
type input "[US_STATE]"
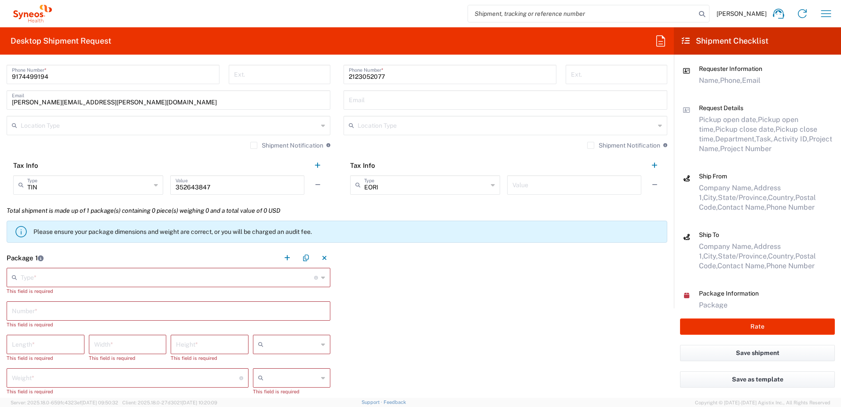
scroll to position [616, 0]
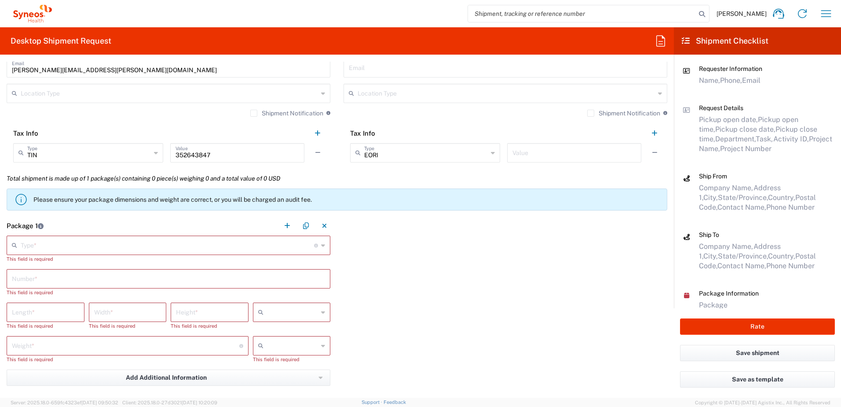
click at [111, 245] on input "text" at bounding box center [168, 244] width 294 height 15
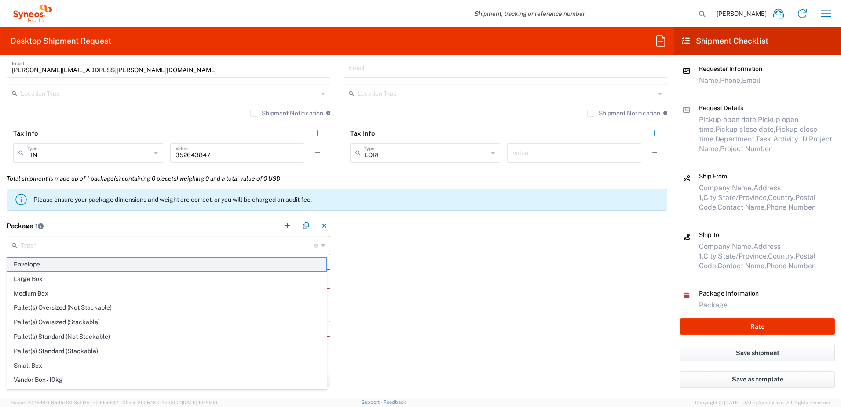
click at [116, 261] on span "Envelope" at bounding box center [166, 264] width 319 height 14
type input "Envelope"
type input "1"
type input "9.5"
type input "12.5"
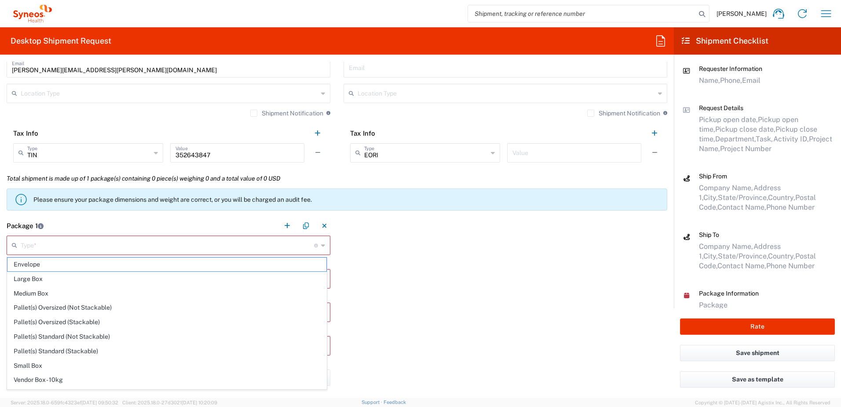
type input "0.25"
type input "in"
type input "0.45"
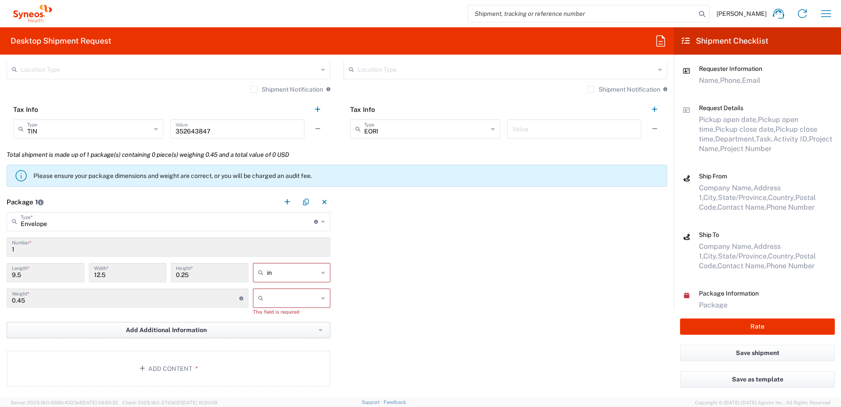
scroll to position [660, 0]
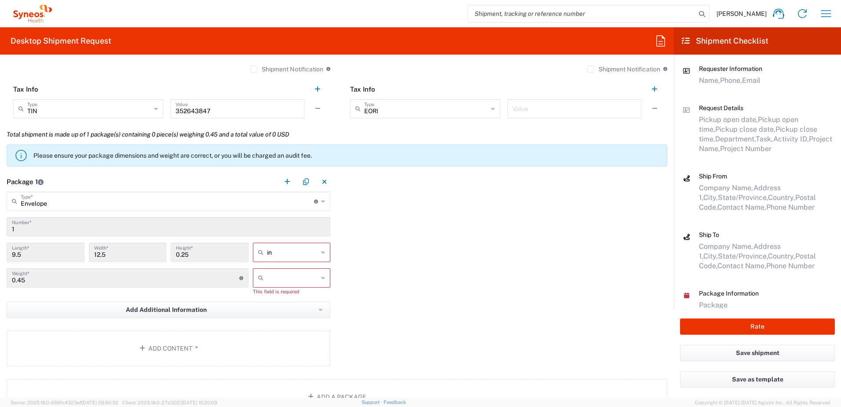
click at [283, 275] on input "text" at bounding box center [292, 278] width 51 height 14
click at [277, 309] on span "lbs" at bounding box center [288, 312] width 75 height 14
type input "lbs"
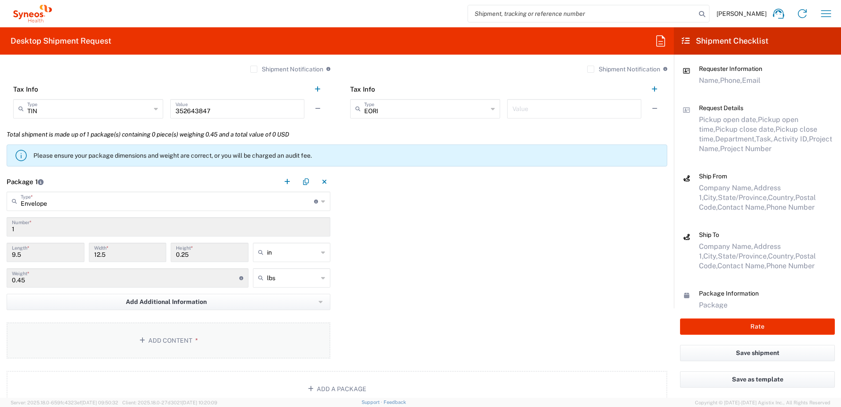
click at [257, 332] on button "Add Content *" at bounding box center [169, 340] width 324 height 36
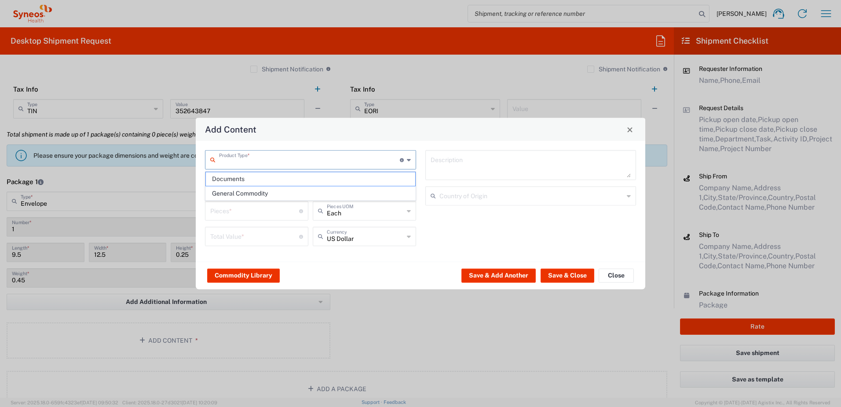
click at [235, 161] on input "text" at bounding box center [309, 158] width 181 height 15
click at [237, 178] on span "Documents" at bounding box center [310, 179] width 209 height 14
type input "Documents"
type input "1"
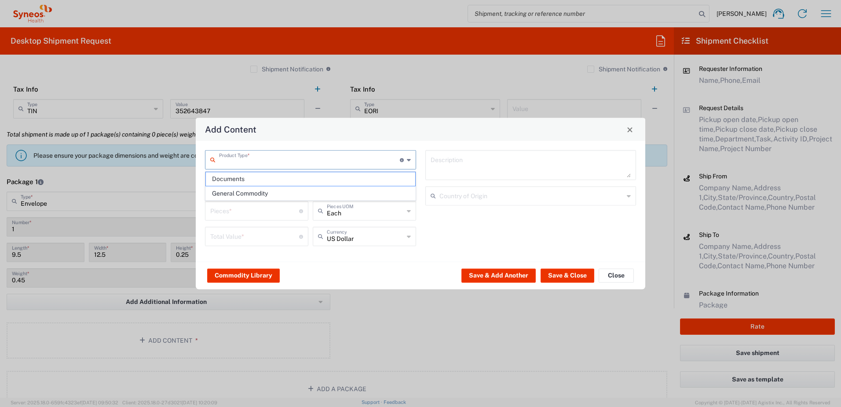
type input "1"
type textarea "Documents"
click at [554, 277] on button "Save & Close" at bounding box center [568, 275] width 54 height 14
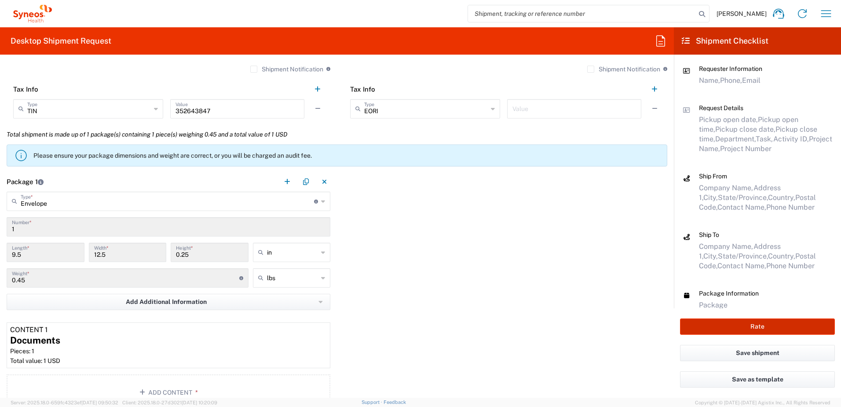
click at [710, 320] on button "Rate" at bounding box center [757, 326] width 155 height 16
type input "OPP 00952"
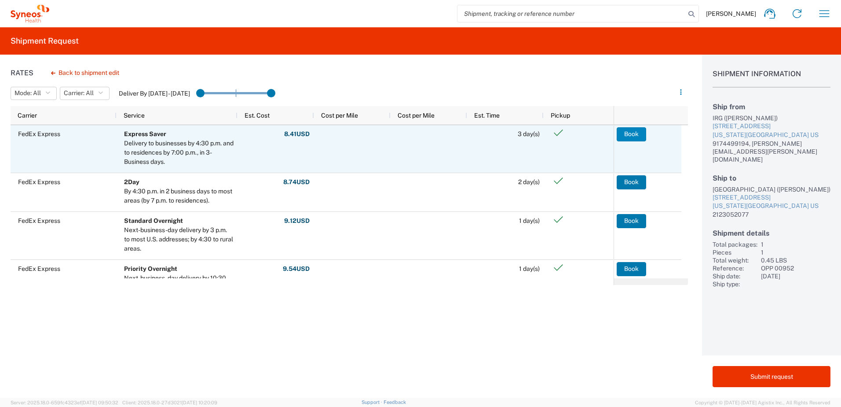
click at [634, 139] on button "Book" at bounding box center [631, 134] width 29 height 14
